Goal: Task Accomplishment & Management: Manage account settings

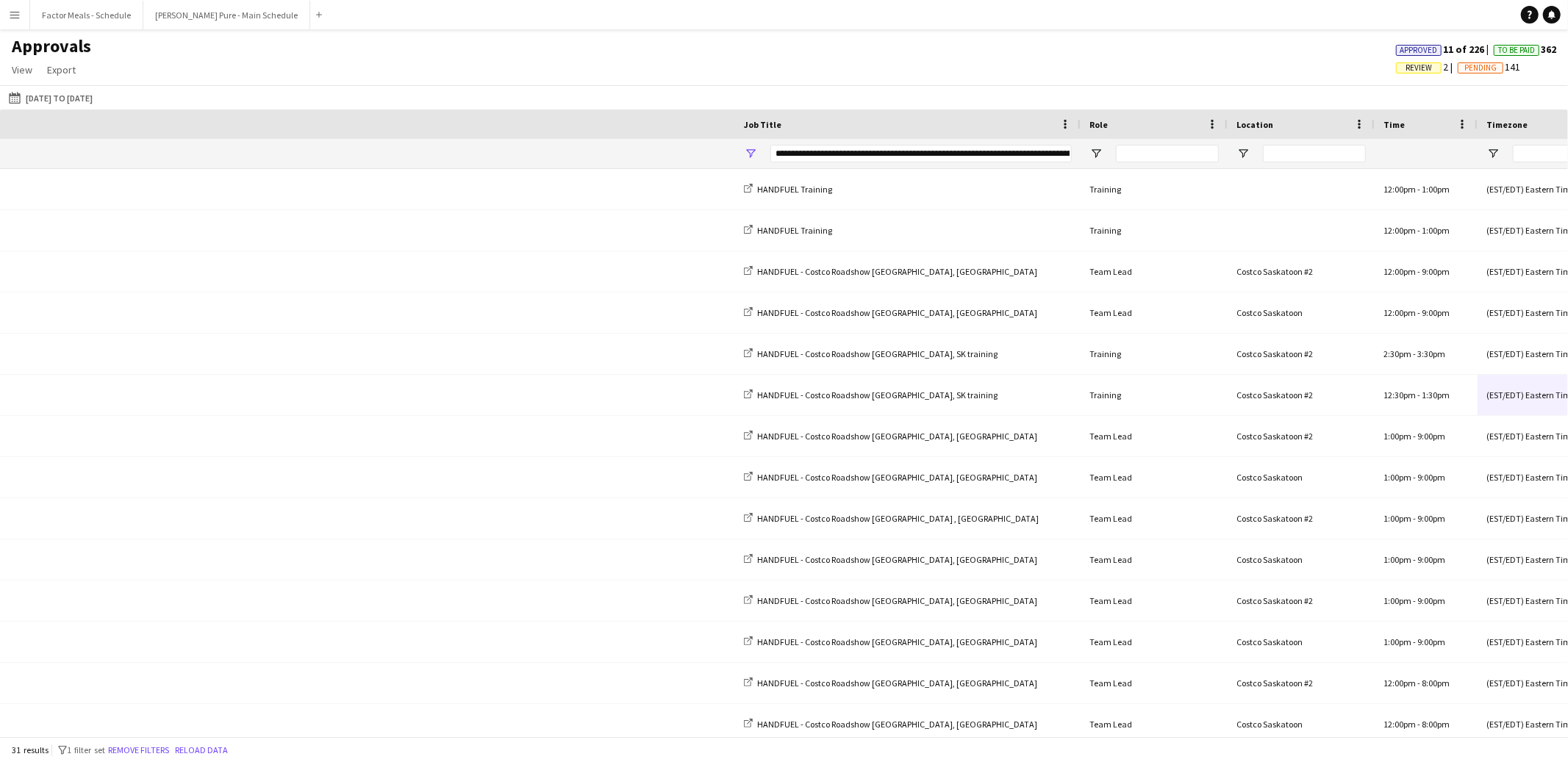
scroll to position [0, 919]
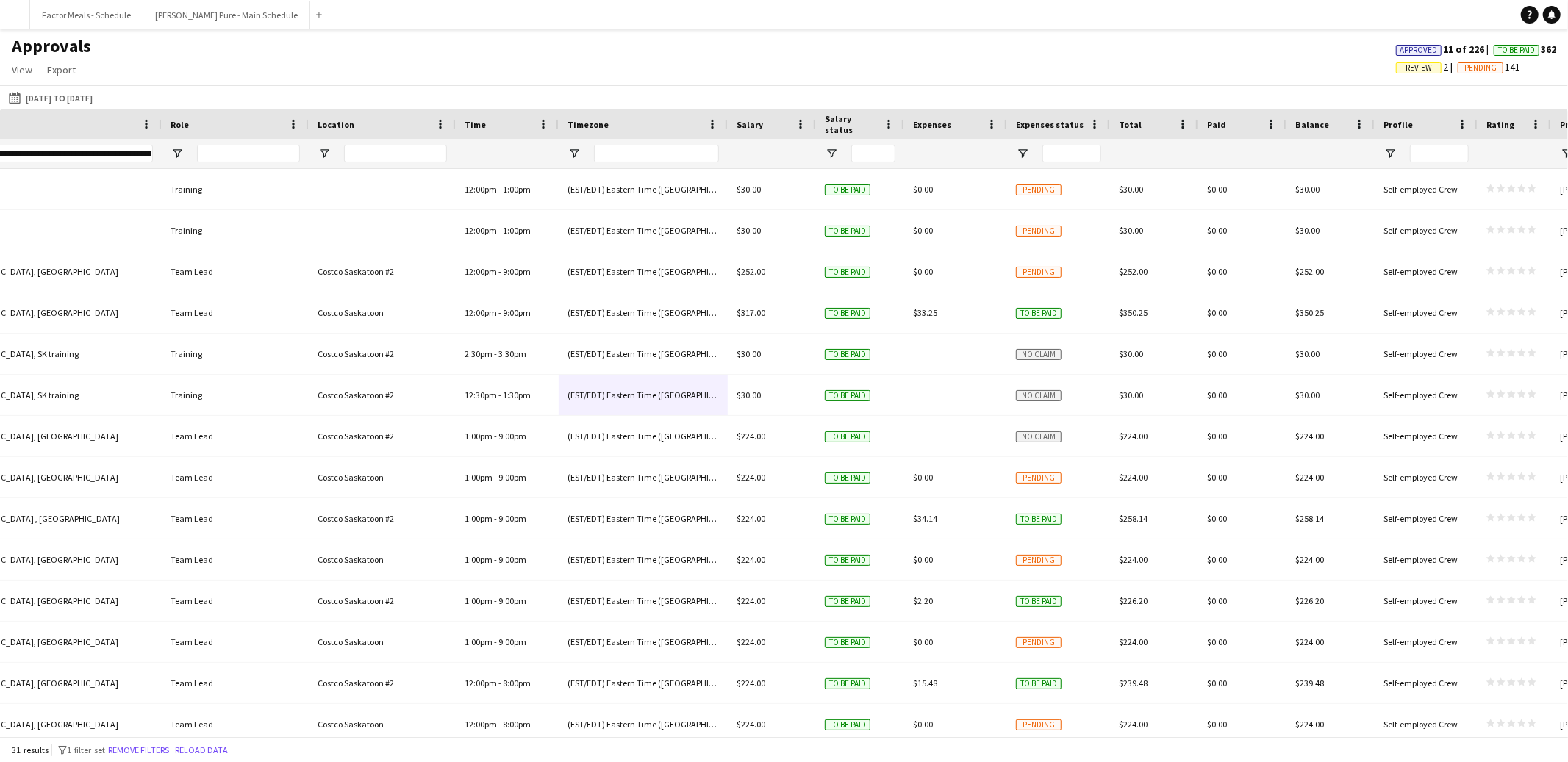
click at [91, 156] on div "**********" at bounding box center [3, 153] width 301 height 17
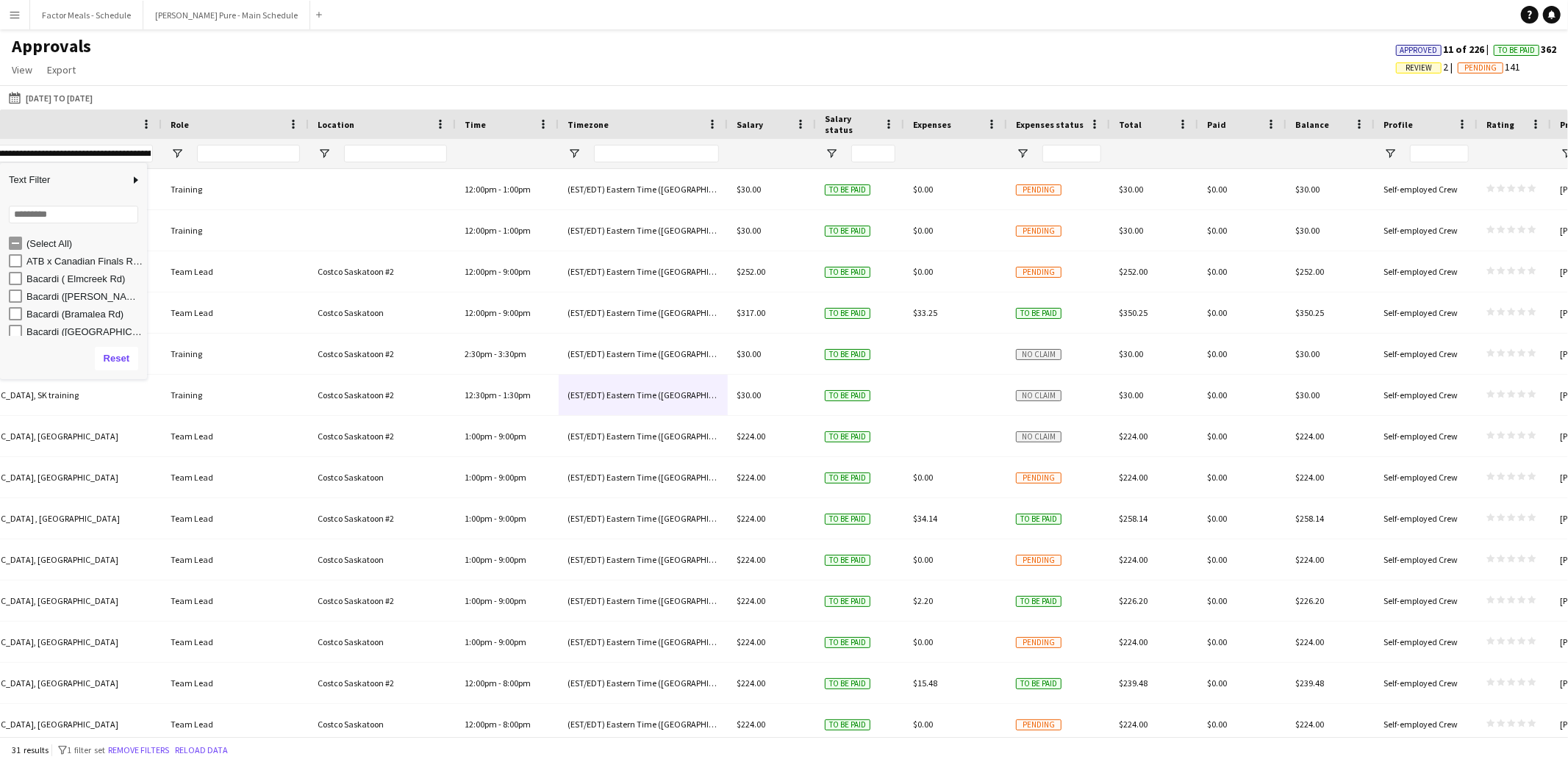
click at [56, 237] on div "(Select All)" at bounding box center [78, 243] width 139 height 17
click at [56, 241] on div "(Select All)" at bounding box center [85, 243] width 116 height 11
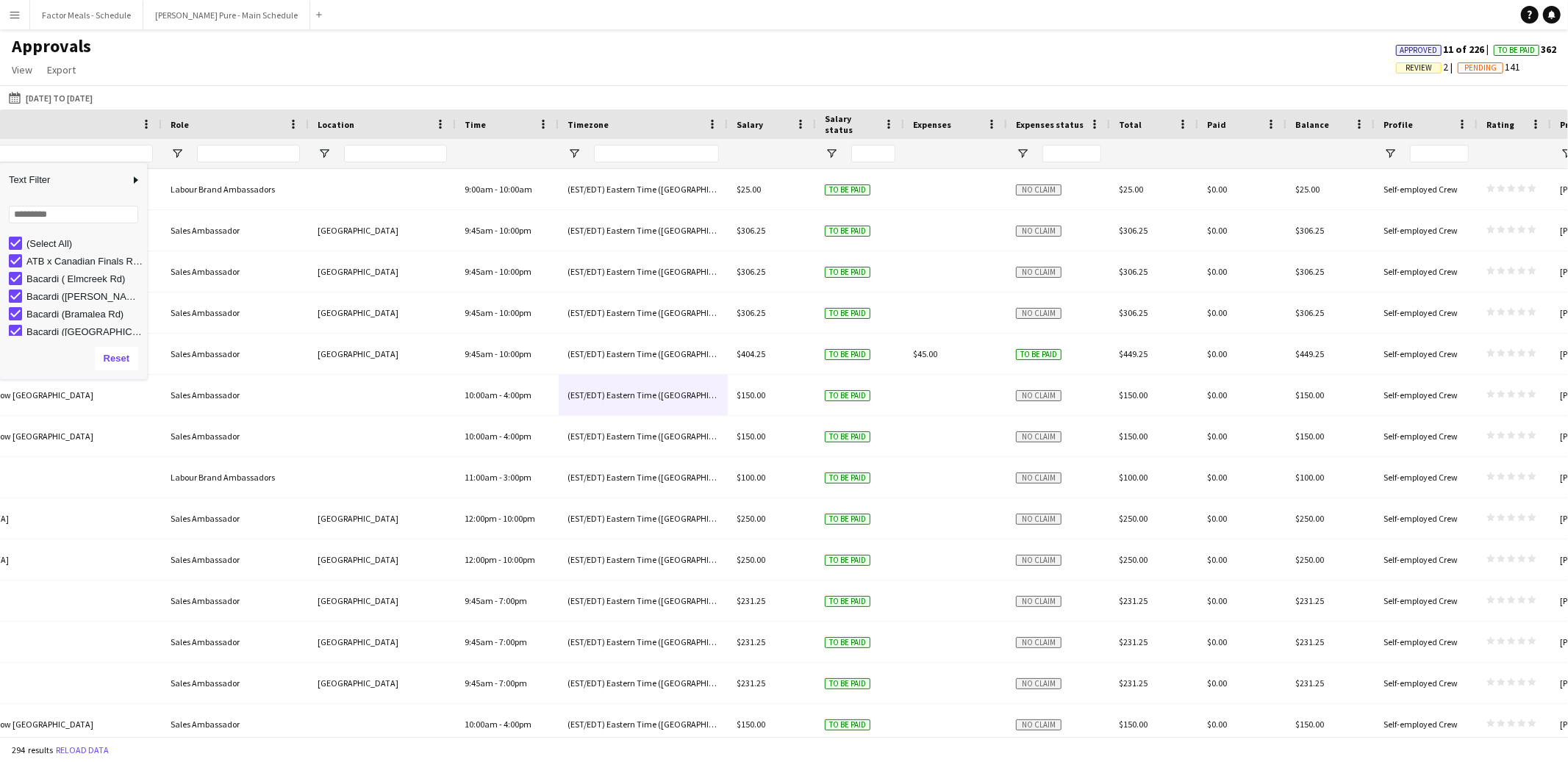
click at [56, 241] on div "(Select All)" at bounding box center [85, 243] width 116 height 11
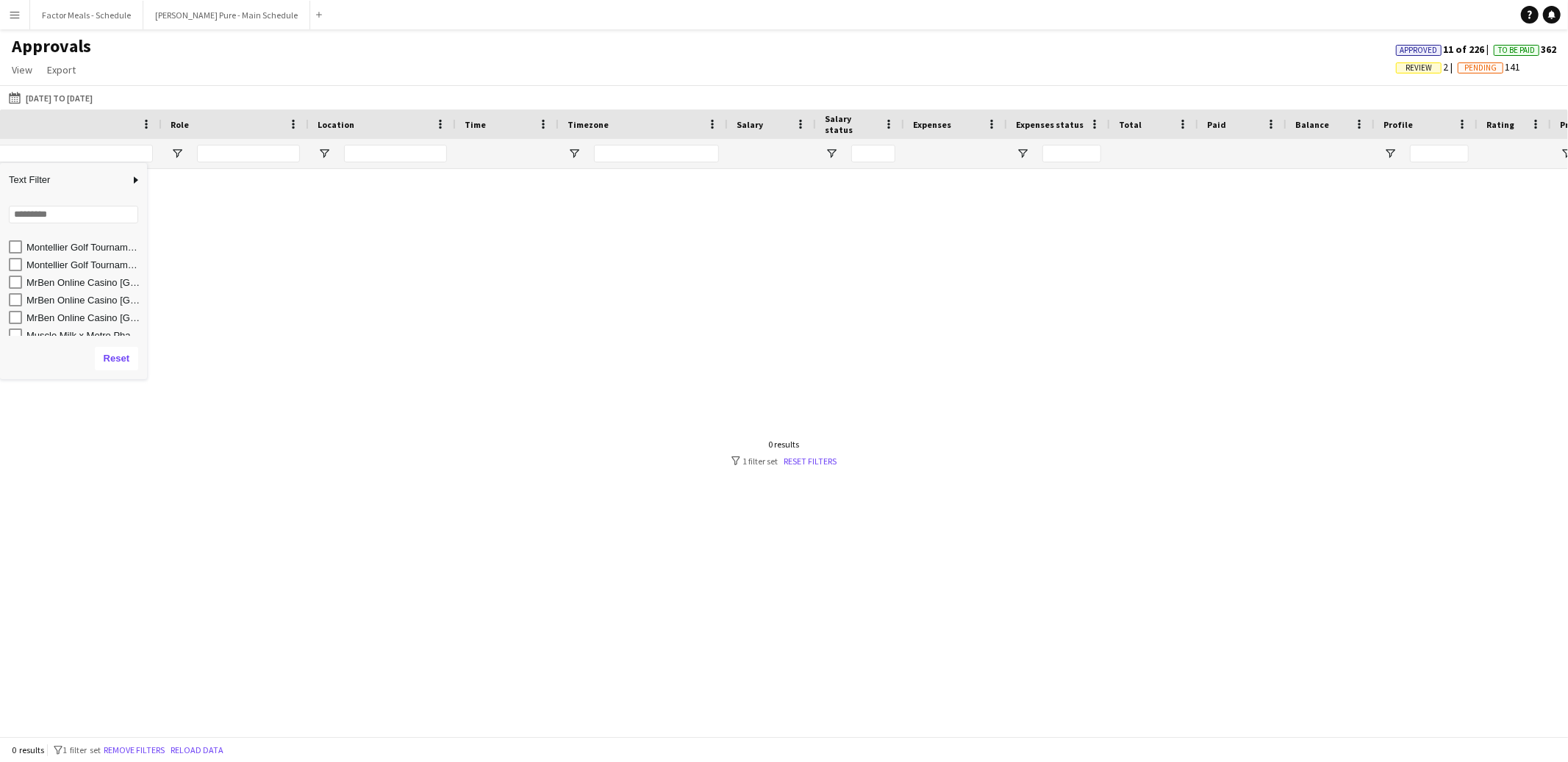
scroll to position [1211, 0]
click at [63, 268] on div "Montellier Golf Tournament Toronto Training" at bounding box center [85, 268] width 116 height 11
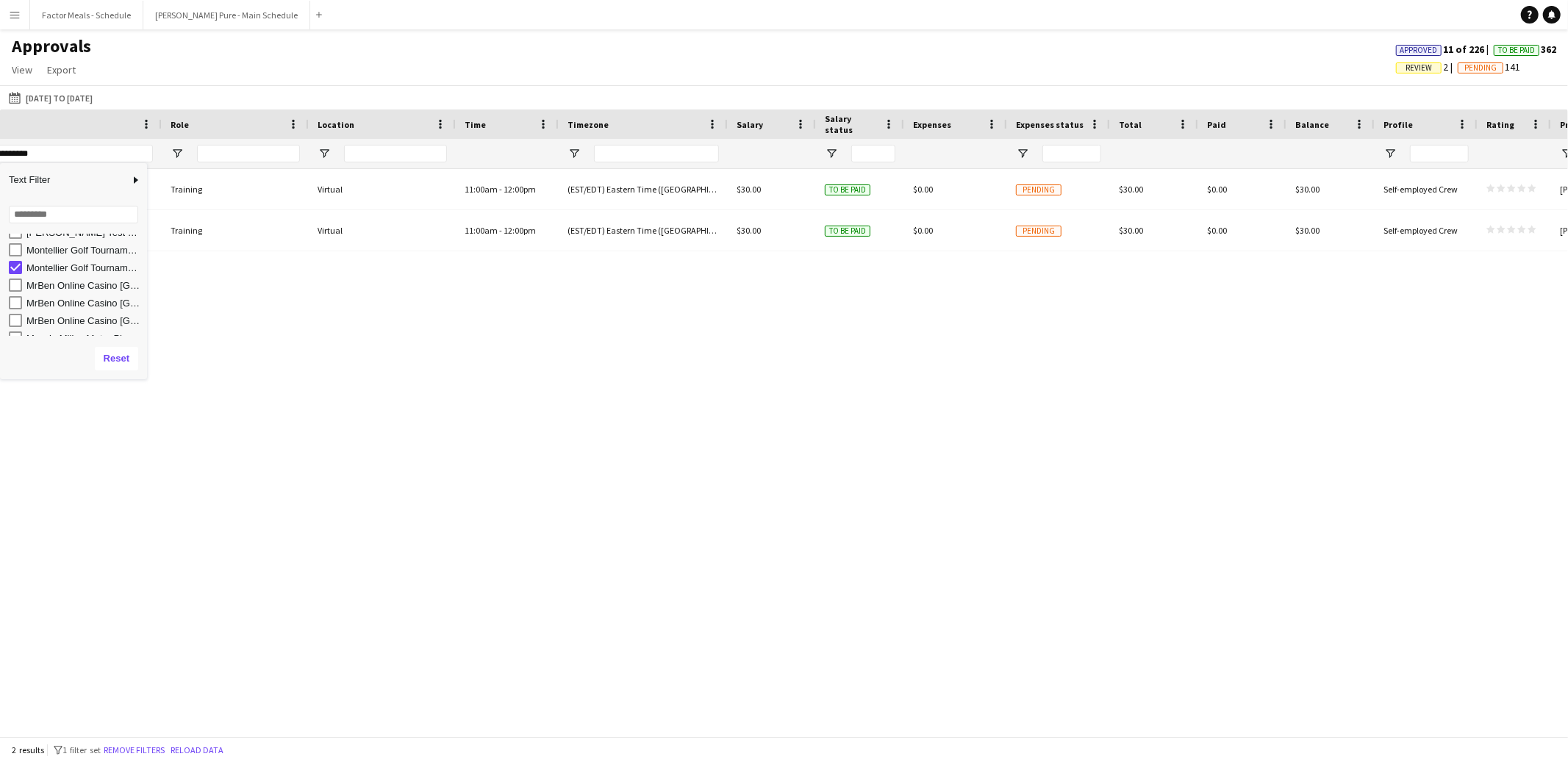
click at [63, 255] on div "Montellier Golf Tournament [GEOGRAPHIC_DATA]" at bounding box center [85, 250] width 116 height 11
type input "**********"
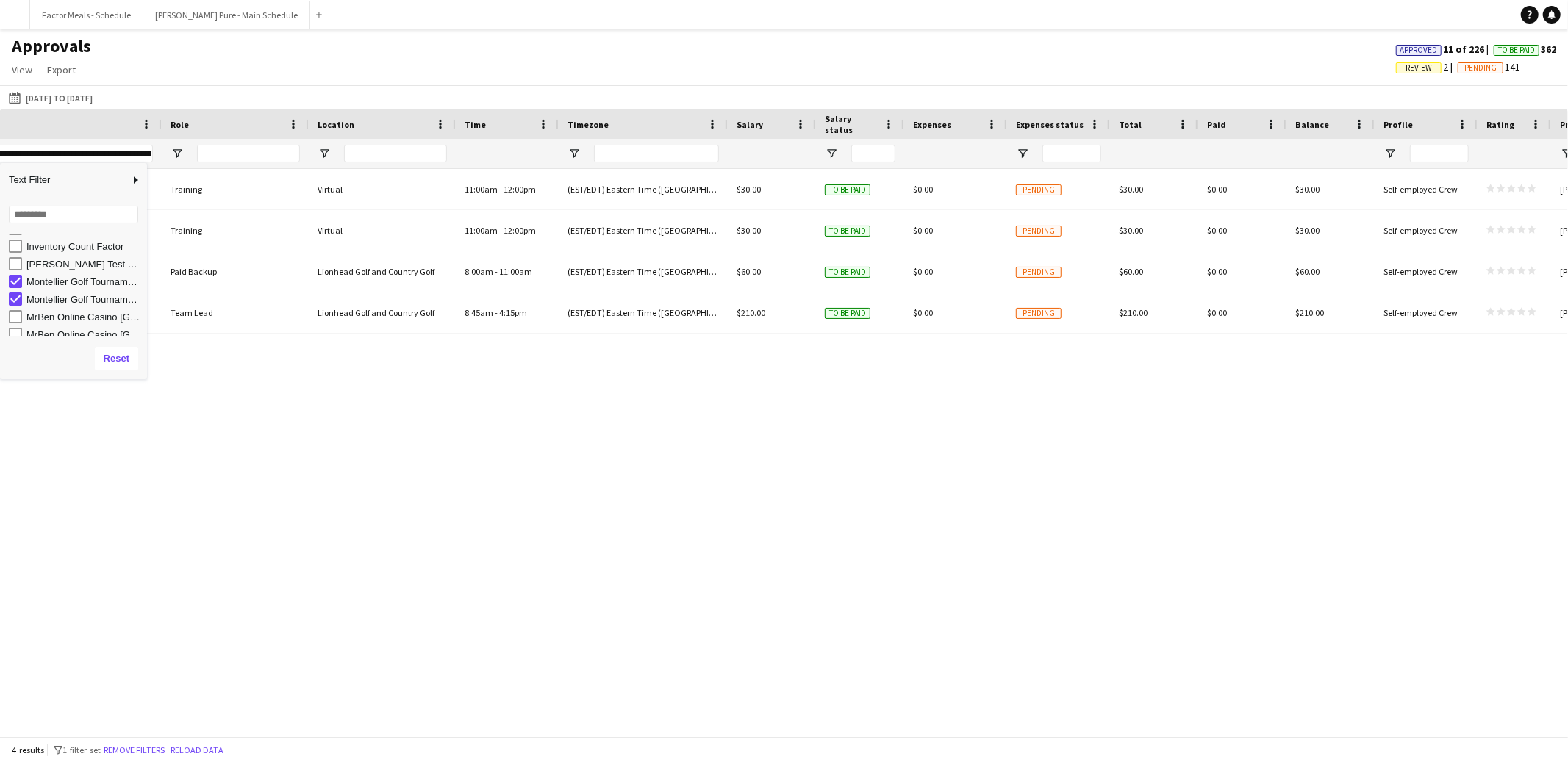
scroll to position [1178, 0]
click at [333, 403] on div "Montellier Golf Tournament Toronto Training Training Virtual 11:00am - 12:00pm …" at bounding box center [784, 452] width 1568 height 567
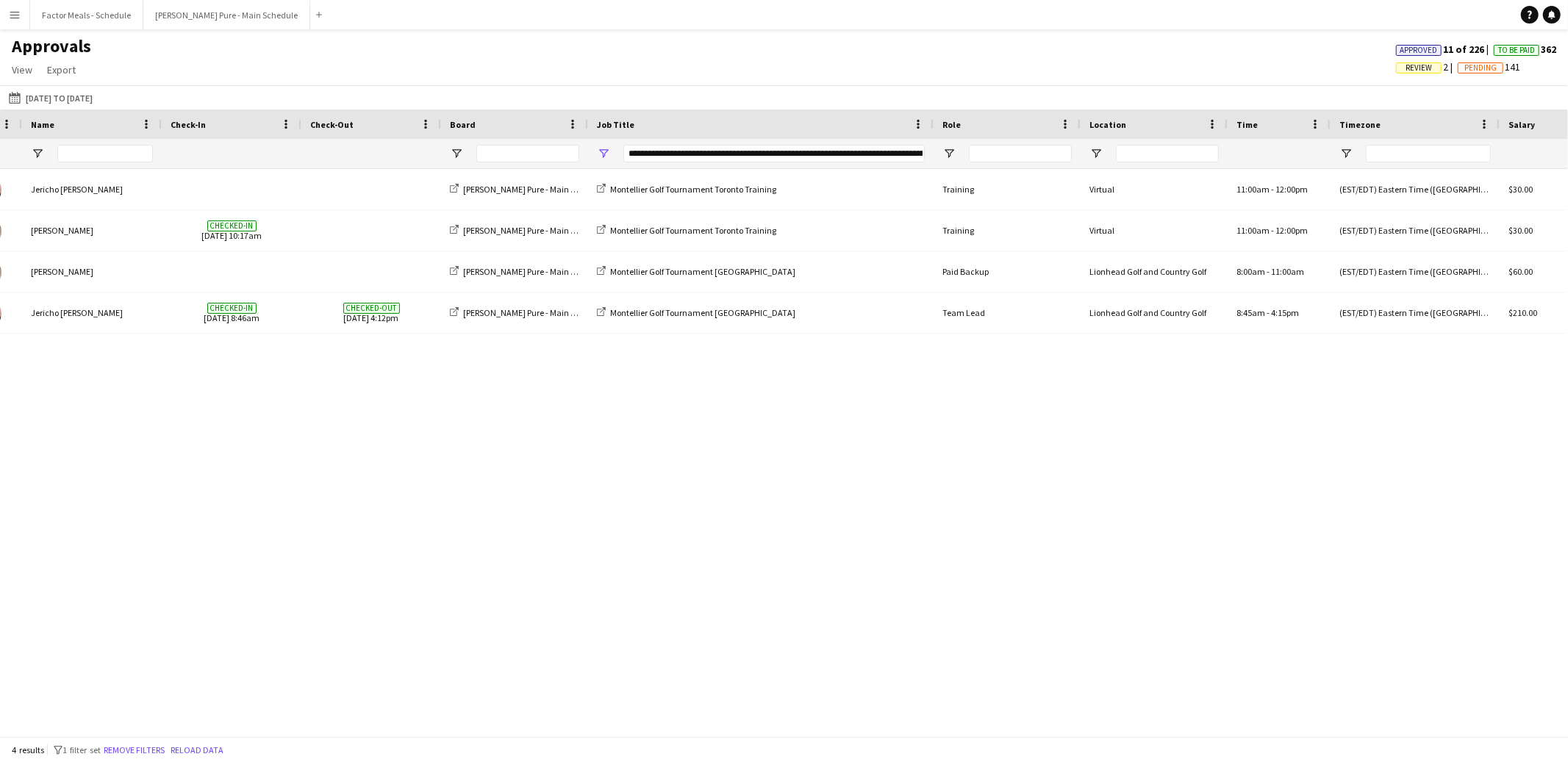
scroll to position [0, 0]
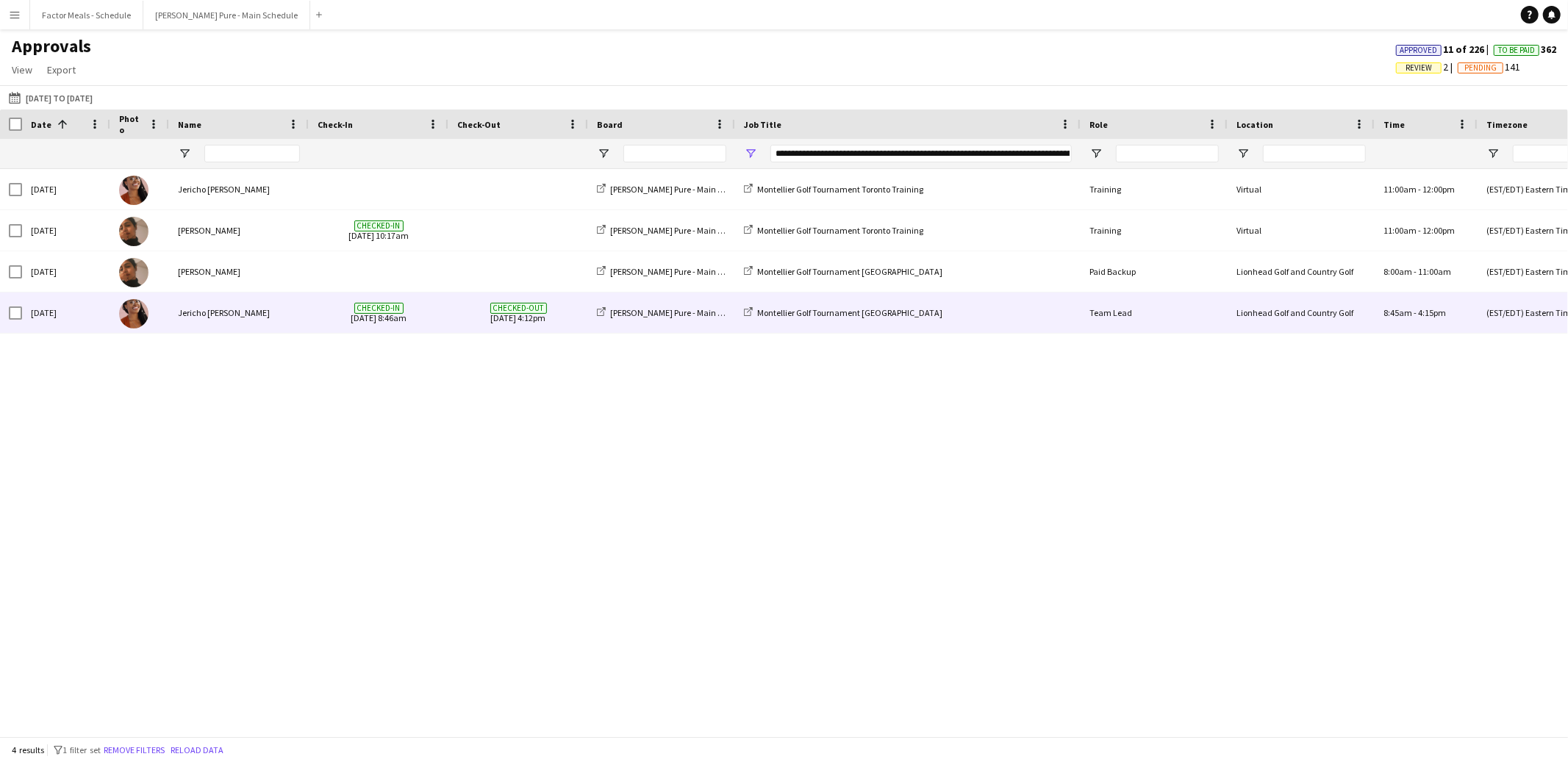
click at [219, 307] on div "Jericho [PERSON_NAME]" at bounding box center [238, 313] width 139 height 41
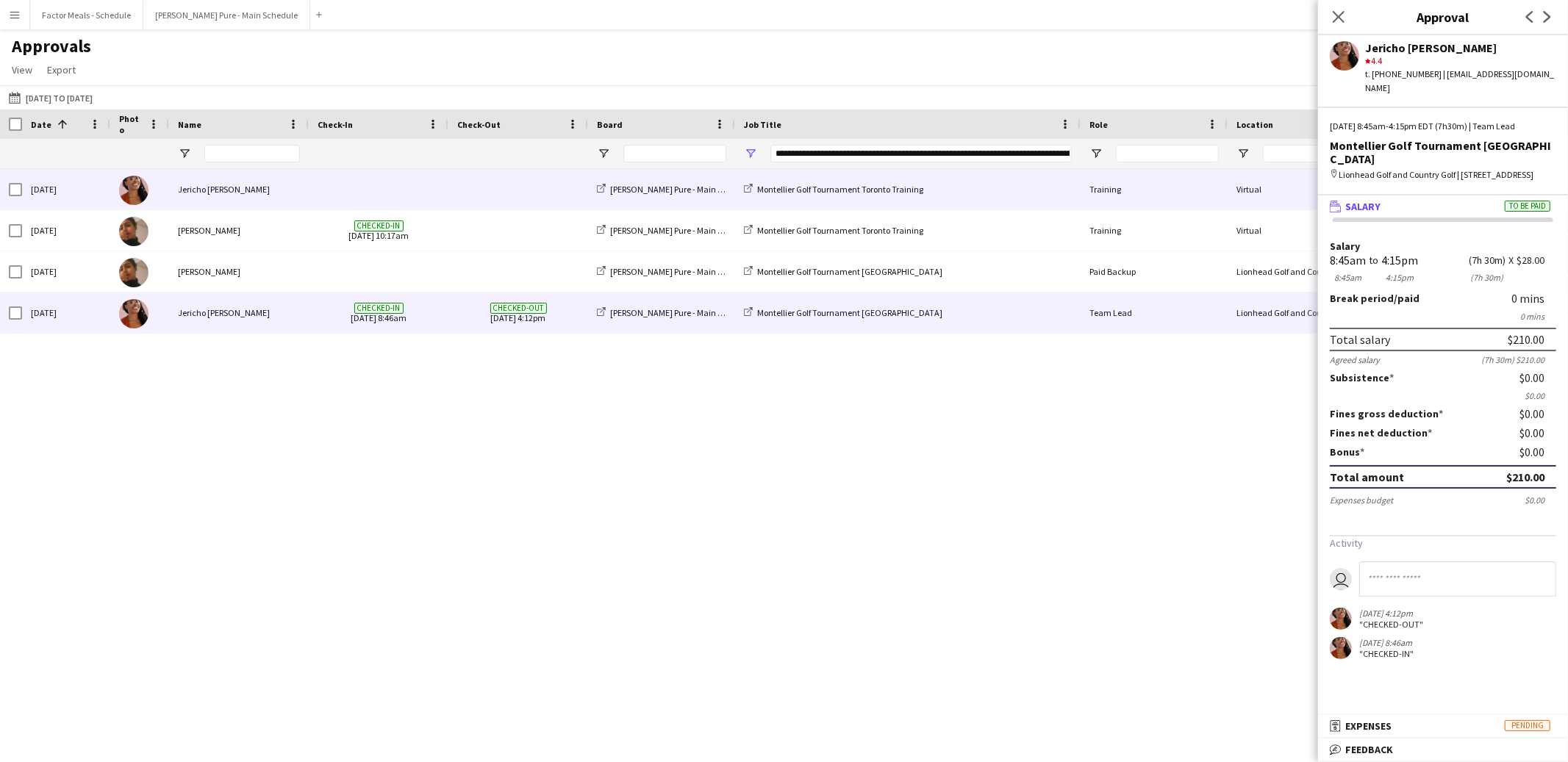
click at [243, 196] on div "Jericho [PERSON_NAME]" at bounding box center [238, 189] width 139 height 41
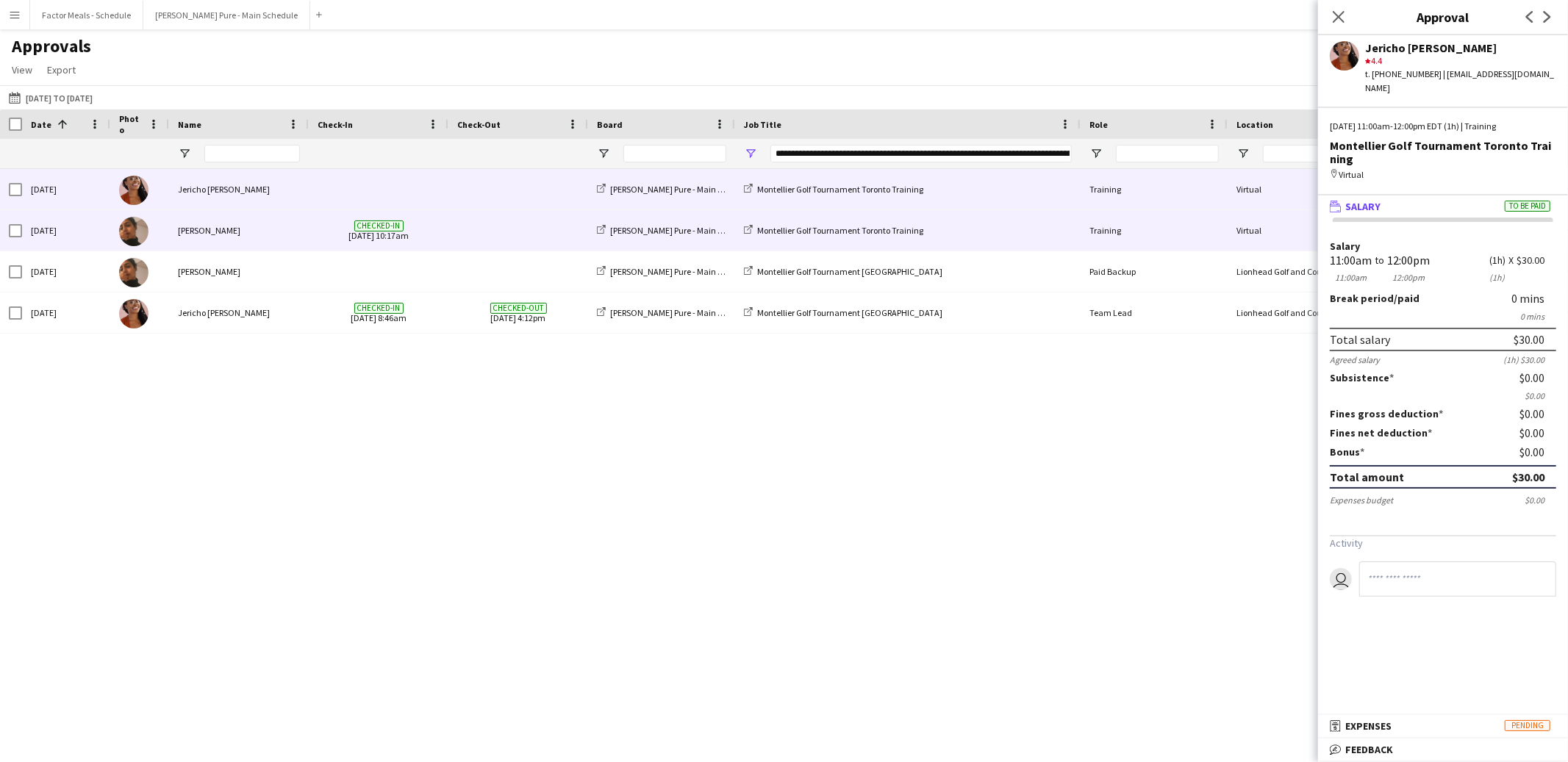
click at [216, 226] on div "[PERSON_NAME]" at bounding box center [238, 230] width 139 height 41
click at [222, 187] on div "Jericho [PERSON_NAME]" at bounding box center [238, 189] width 139 height 41
click at [222, 224] on div "[PERSON_NAME]" at bounding box center [238, 230] width 139 height 41
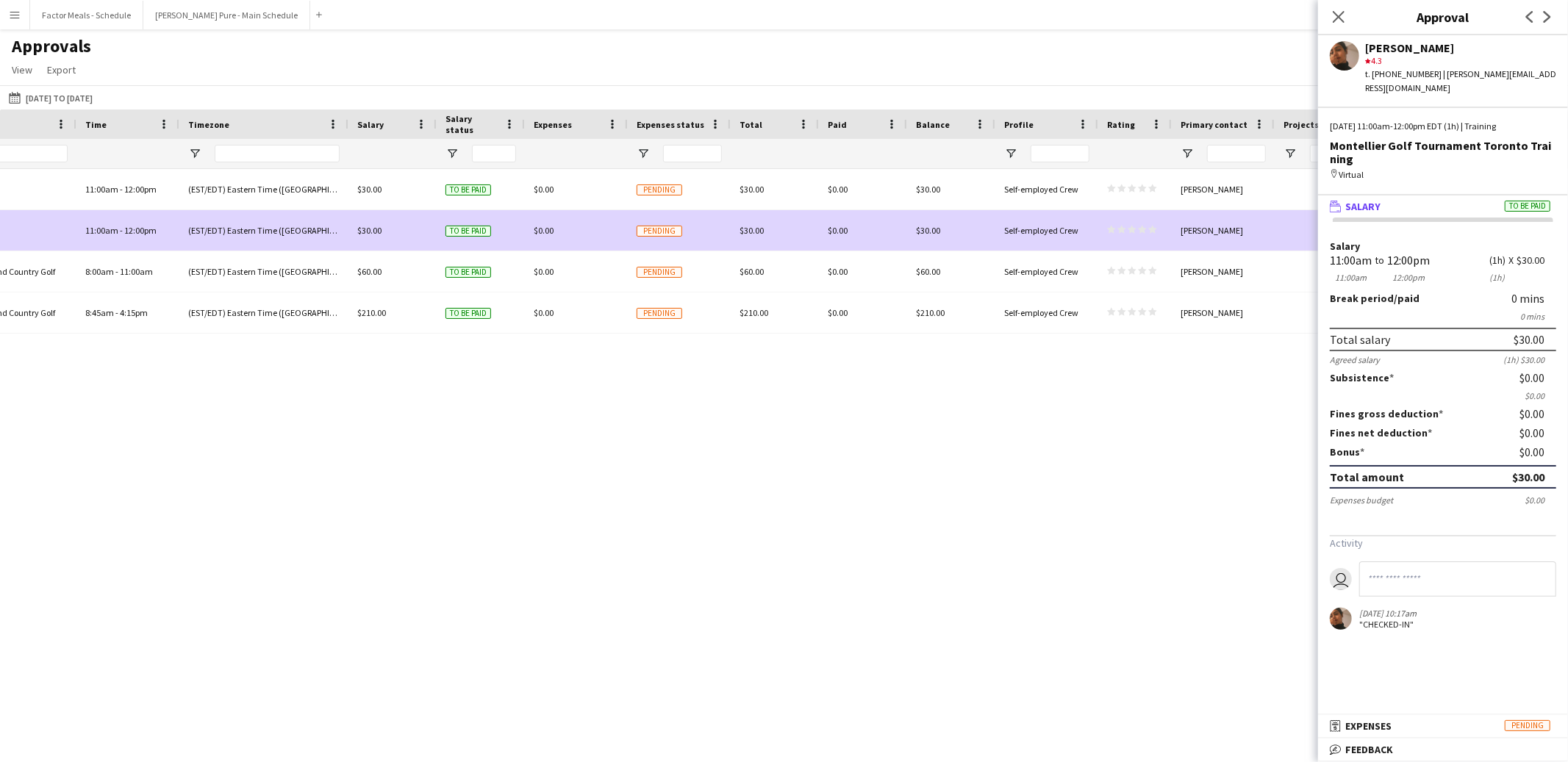
scroll to position [0, 1291]
